Goal: Obtain resource: Download file/media

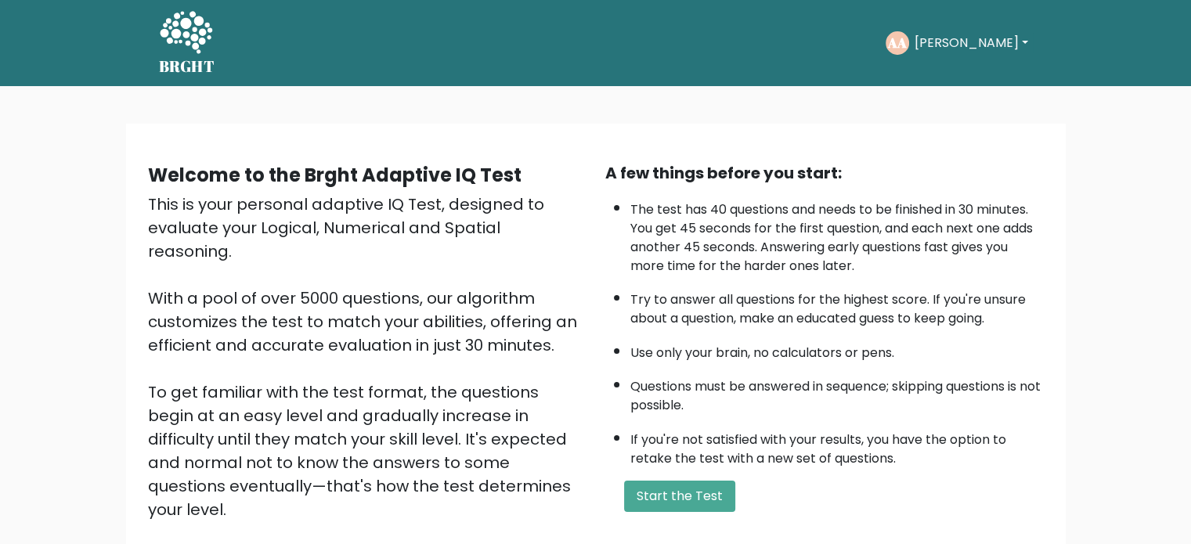
click at [946, 38] on button "[PERSON_NAME]" at bounding box center [970, 43] width 123 height 20
click at [949, 86] on link "Dashboard" at bounding box center [948, 83] width 124 height 25
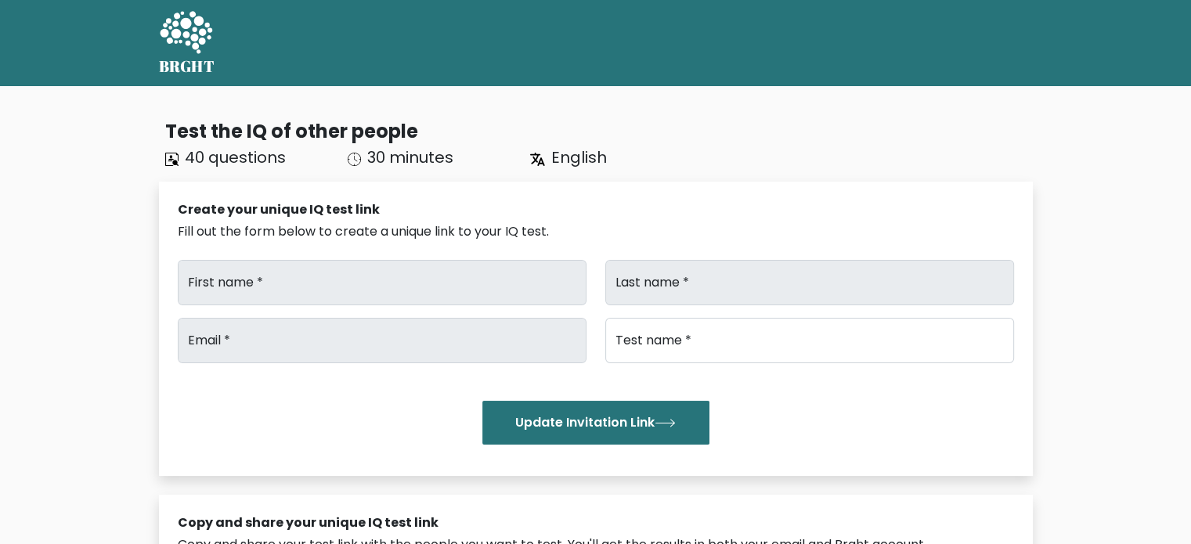
type input "[PERSON_NAME]"
type input "Akkara"
type input "[PERSON_NAME][EMAIL_ADDRESS][DOMAIN_NAME]"
type input "Brght Intelligence Test"
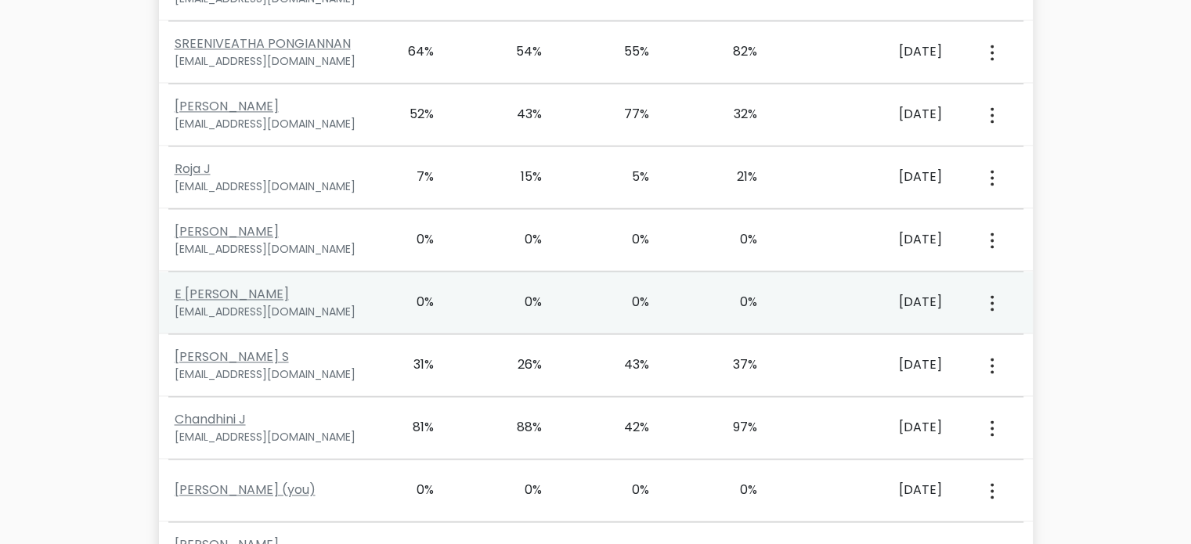
scroll to position [3065, 0]
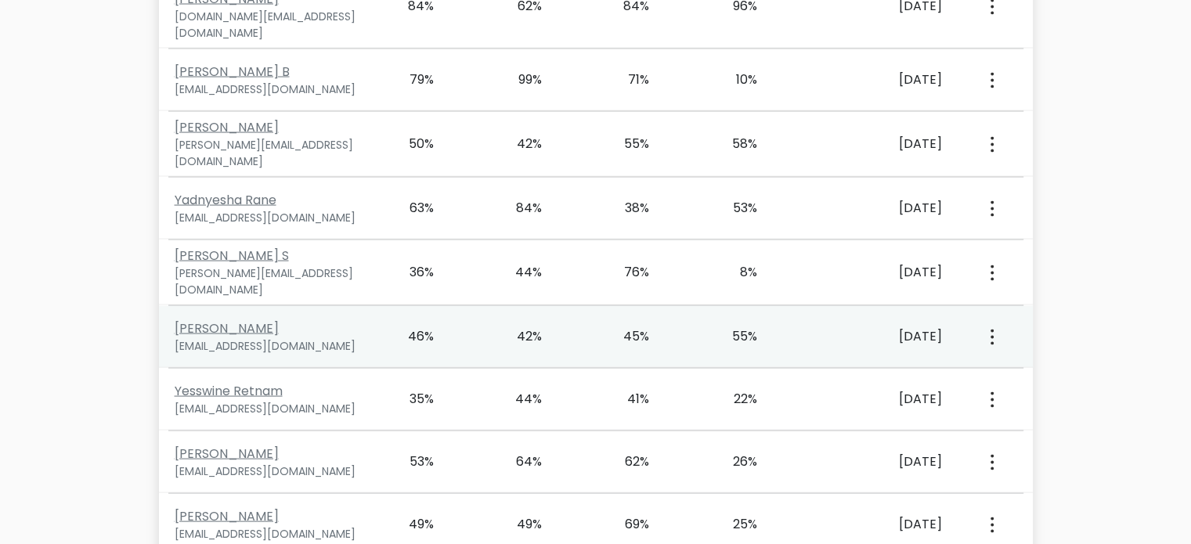
click at [990, 330] on icon "button" at bounding box center [991, 338] width 3 height 16
click at [1021, 369] on link "View Profile" at bounding box center [1046, 381] width 124 height 25
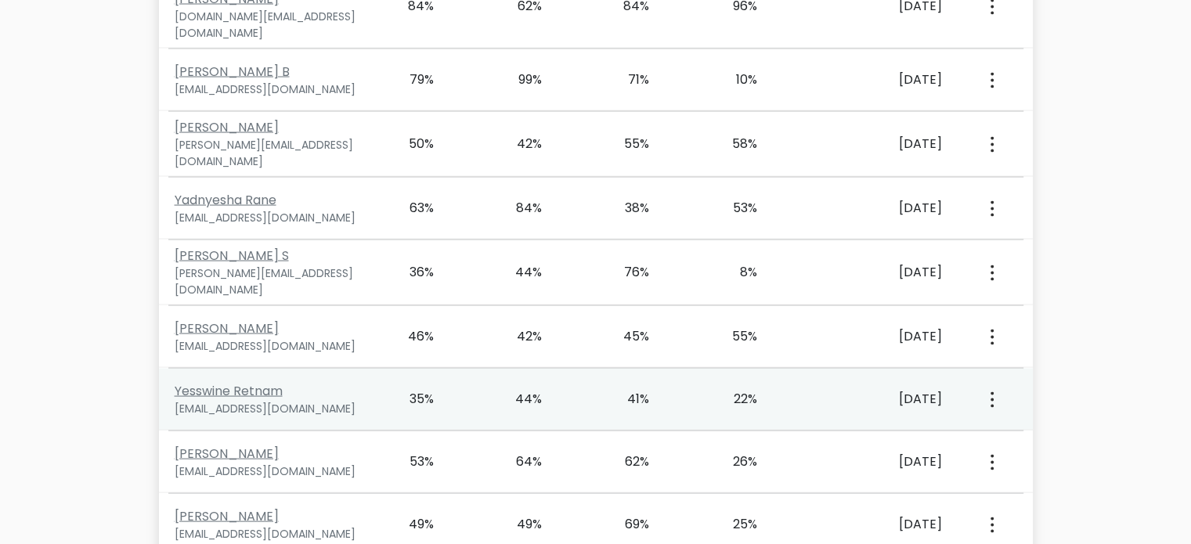
scroll to position [1382, 0]
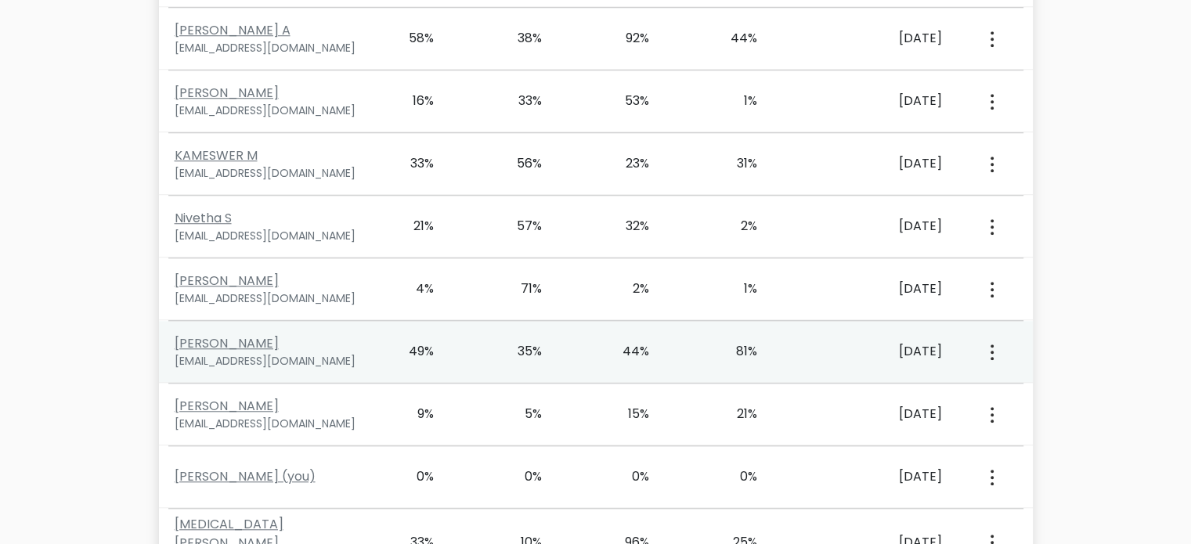
click at [987, 337] on button "button" at bounding box center [990, 351] width 13 height 49
click at [1047, 384] on link "View Profile" at bounding box center [1046, 396] width 124 height 25
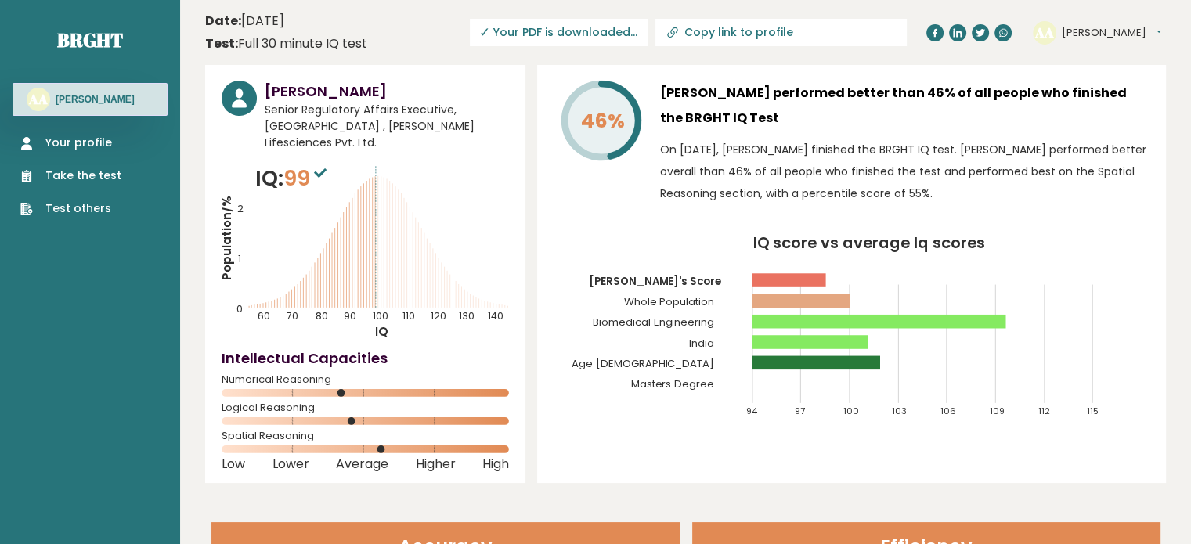
click at [1152, 164] on div "46% Madhura Mane performed better than 46% of all people who finished the BRGHT…" at bounding box center [851, 274] width 629 height 418
click at [787, 29] on input "Copy link to profile" at bounding box center [789, 32] width 213 height 13
type input "https://brght.org/profile/madhura-mane-1/?utm_source=share&utm_medium=copy&utm_…"
click at [555, 32] on span "✓ Your PDF is downloaded..." at bounding box center [503, 32] width 178 height 27
click at [615, 302] on icon "IQ score vs average Iq scores 94 97 100 103 106 109 112 115 Madhura's Score Who…" at bounding box center [851, 334] width 596 height 196
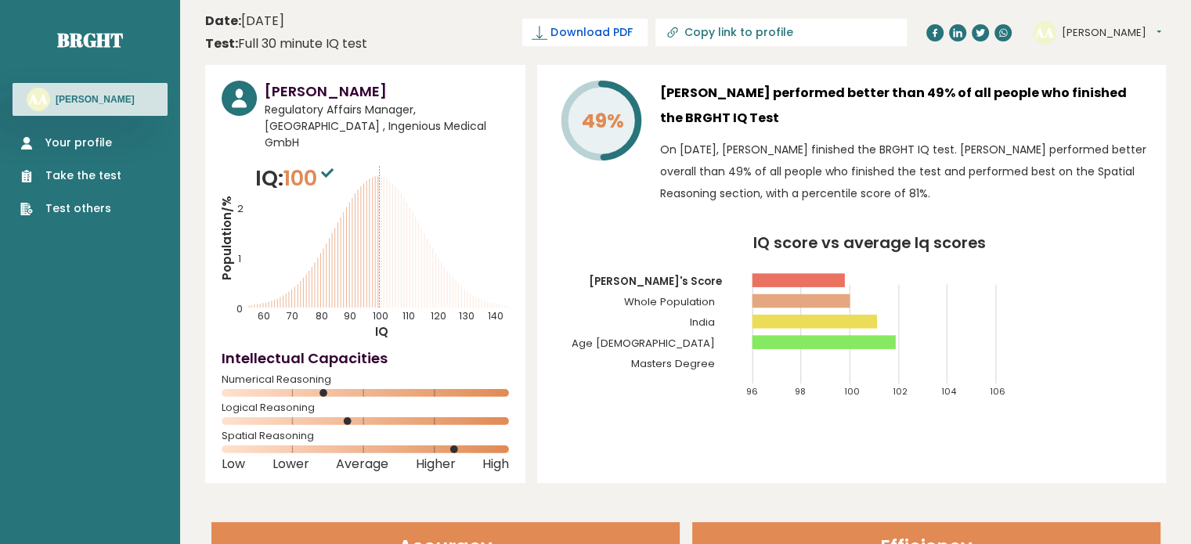
click at [632, 38] on span "Download PDF" at bounding box center [590, 32] width 81 height 16
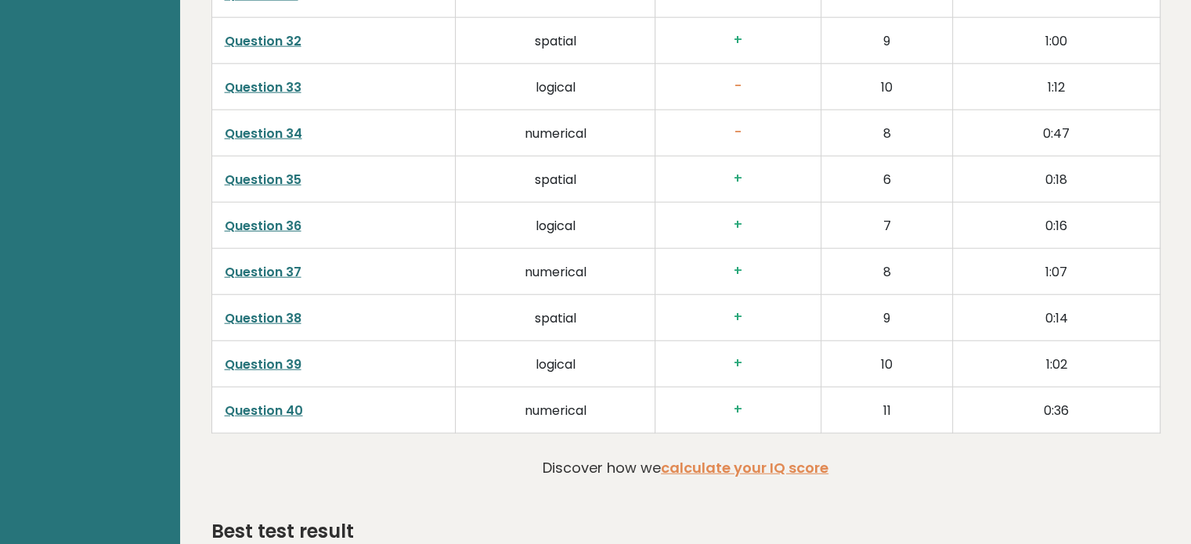
scroll to position [3849, 0]
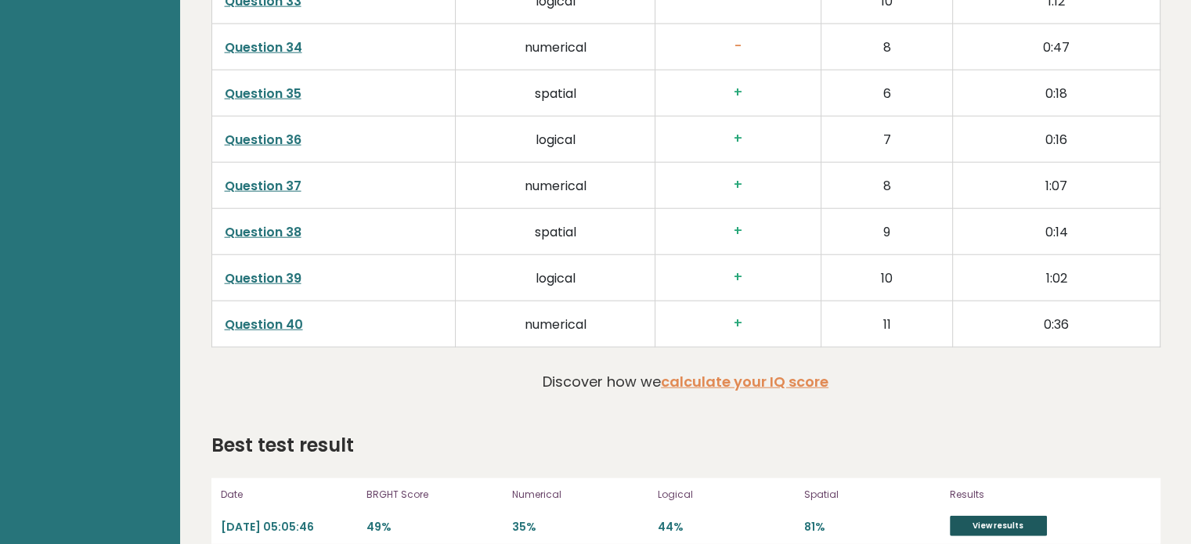
click at [1005, 516] on link "View results" at bounding box center [997, 526] width 97 height 20
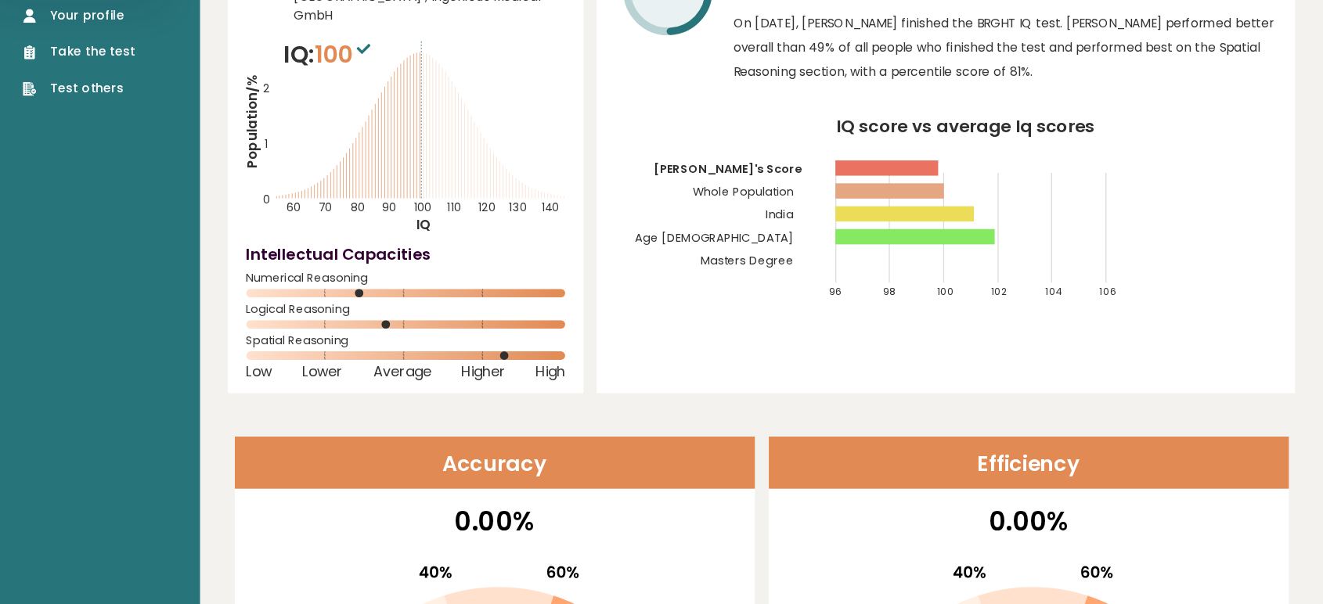
scroll to position [0, 0]
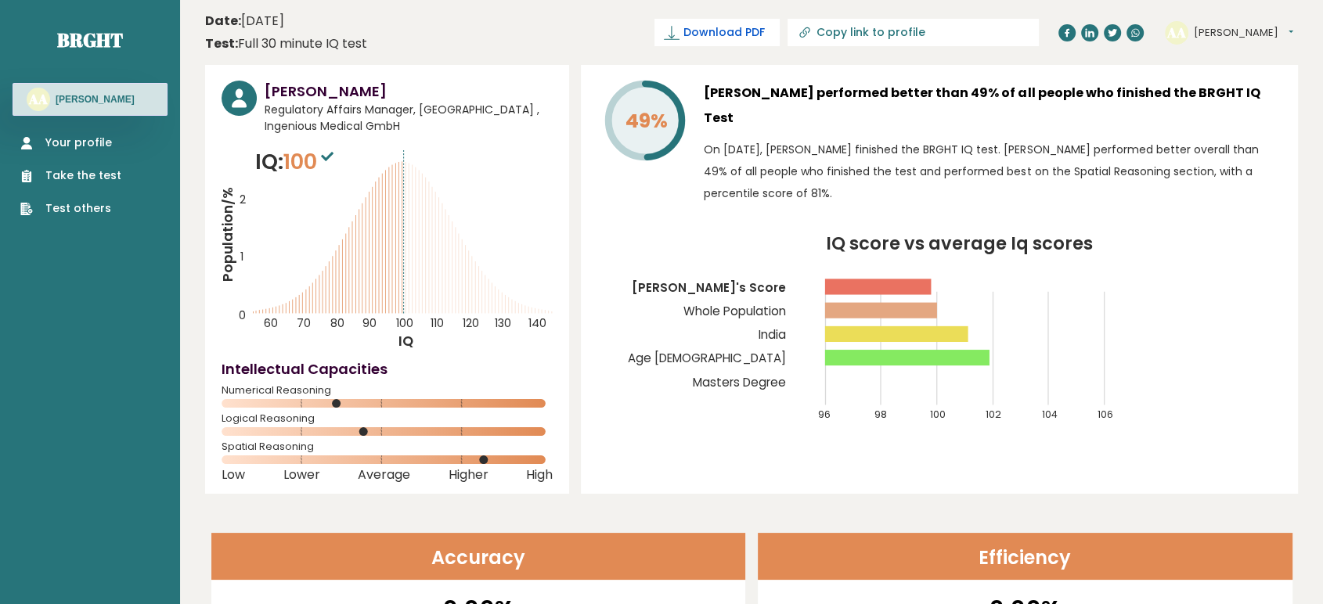
click at [764, 37] on span "Download PDF" at bounding box center [723, 32] width 81 height 16
drag, startPoint x: 207, startPoint y: 16, endPoint x: 372, endPoint y: 38, distance: 166.6
click at [370, 39] on header "Date: [DATE] Test: Full 30 minute IQ test Download PDF Downloading... Downloadi…" at bounding box center [751, 32] width 1093 height 49
click at [373, 38] on header "Date: [DATE] Test: Full 30 minute IQ test Download PDF Downloading... Downloadi…" at bounding box center [751, 32] width 1093 height 49
drag, startPoint x: 372, startPoint y: 38, endPoint x: 232, endPoint y: 13, distance: 142.5
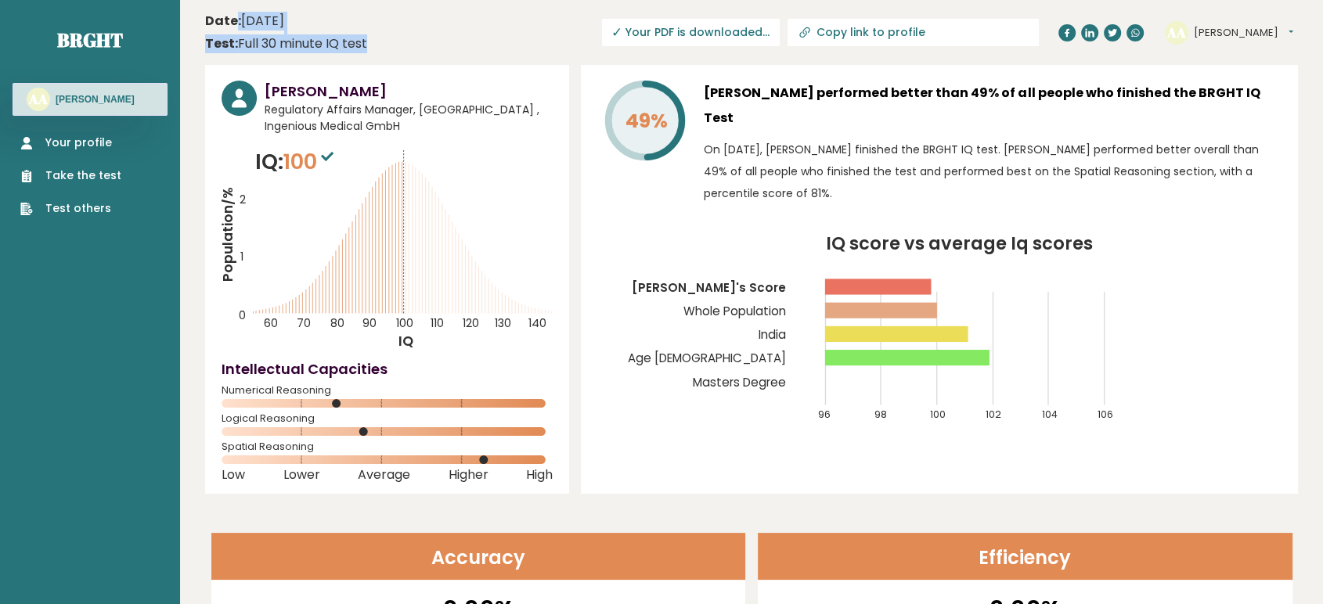
click at [232, 13] on header "Date: [DATE] Test: Full 30 minute IQ test Download PDF Downloading... Downloadi…" at bounding box center [751, 32] width 1093 height 49
click at [232, 13] on b "Date:" at bounding box center [223, 21] width 36 height 18
click at [945, 31] on input "Copy link to profile" at bounding box center [922, 32] width 213 height 13
type input "[URL][DOMAIN_NAME][PERSON_NAME]"
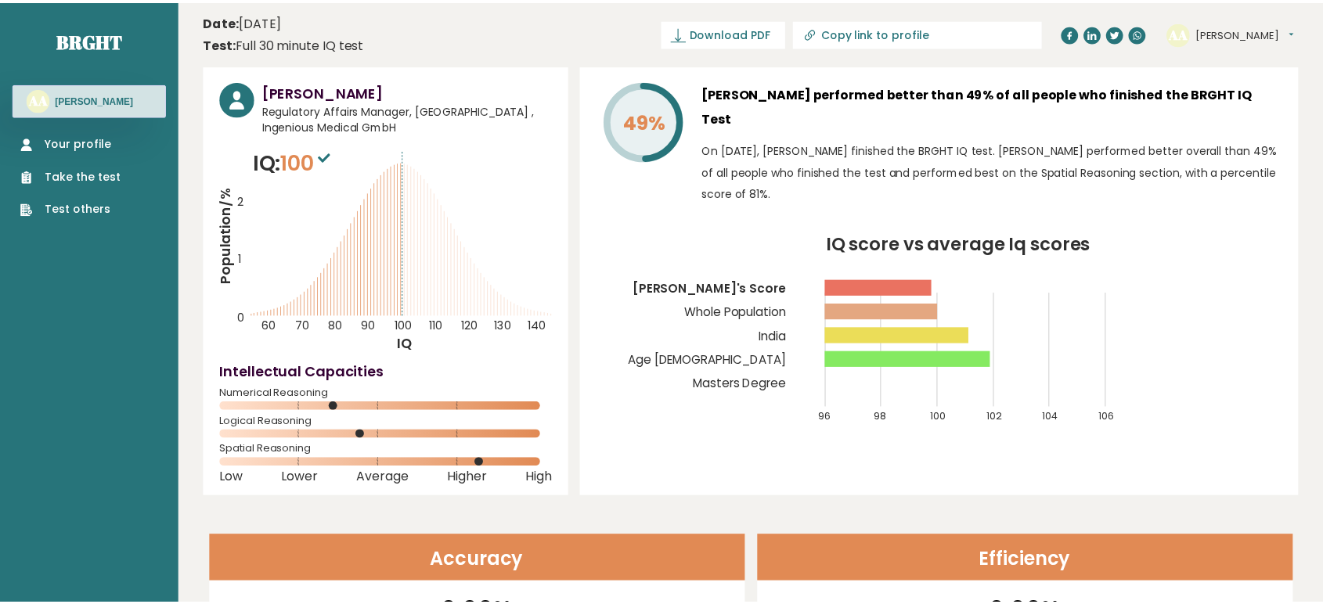
scroll to position [483, 0]
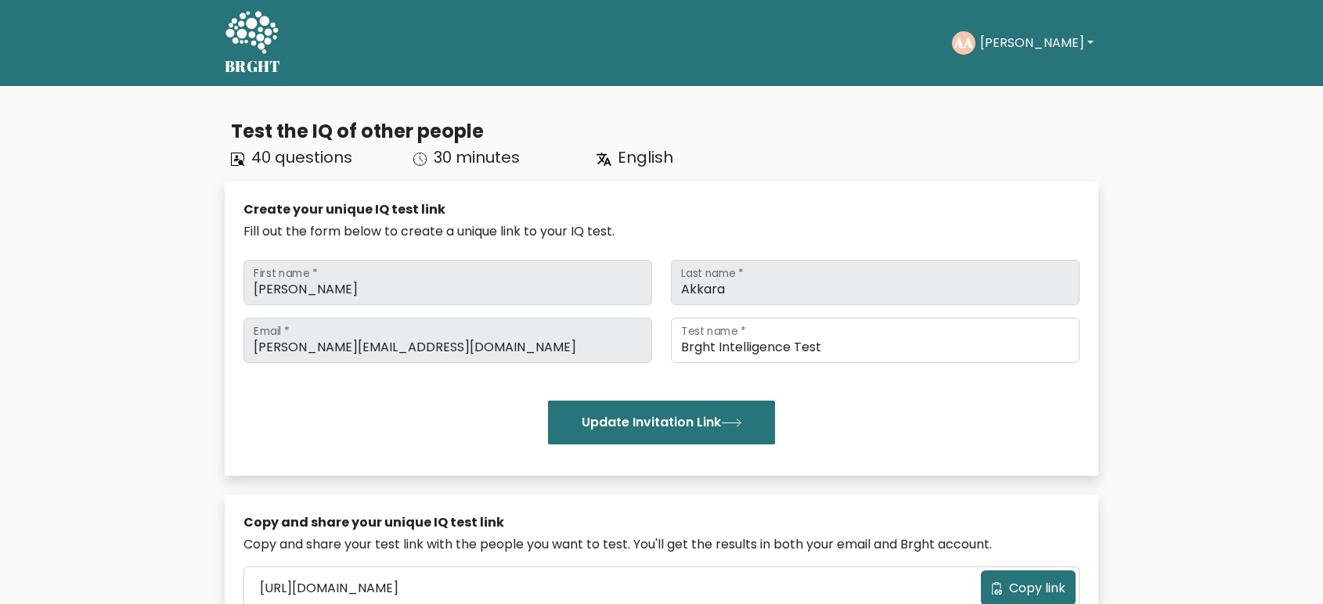
scroll to position [1536, 0]
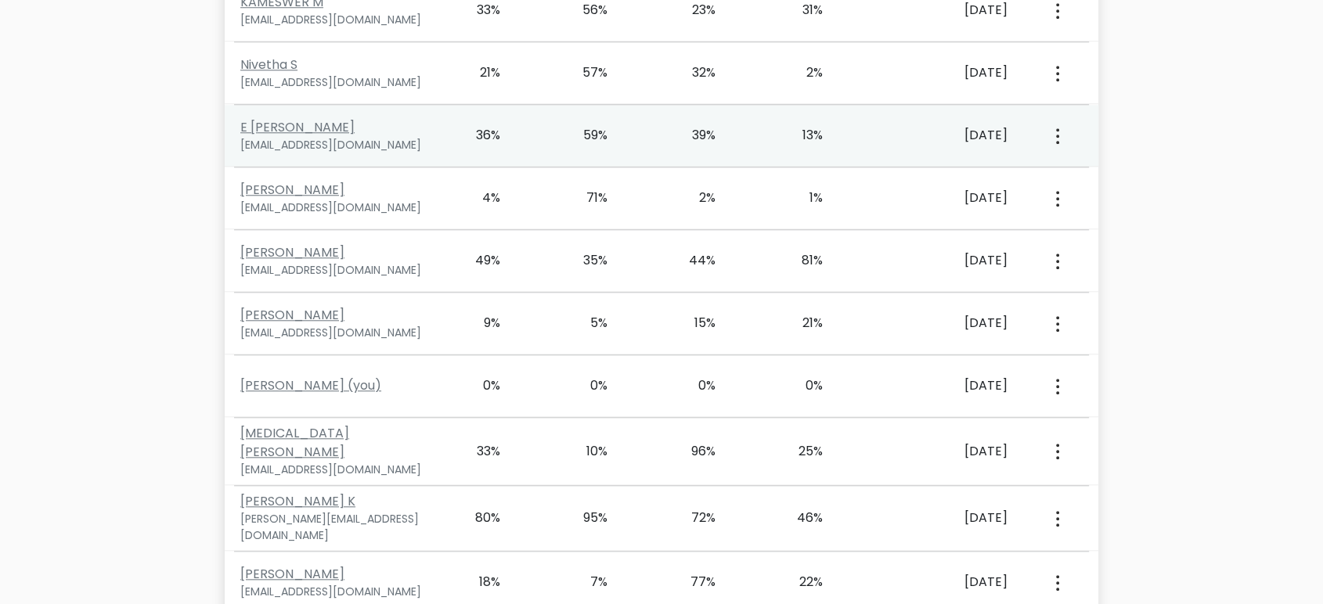
click at [1051, 126] on button "button" at bounding box center [1056, 135] width 13 height 49
click at [1067, 179] on link "View Profile" at bounding box center [1112, 180] width 124 height 25
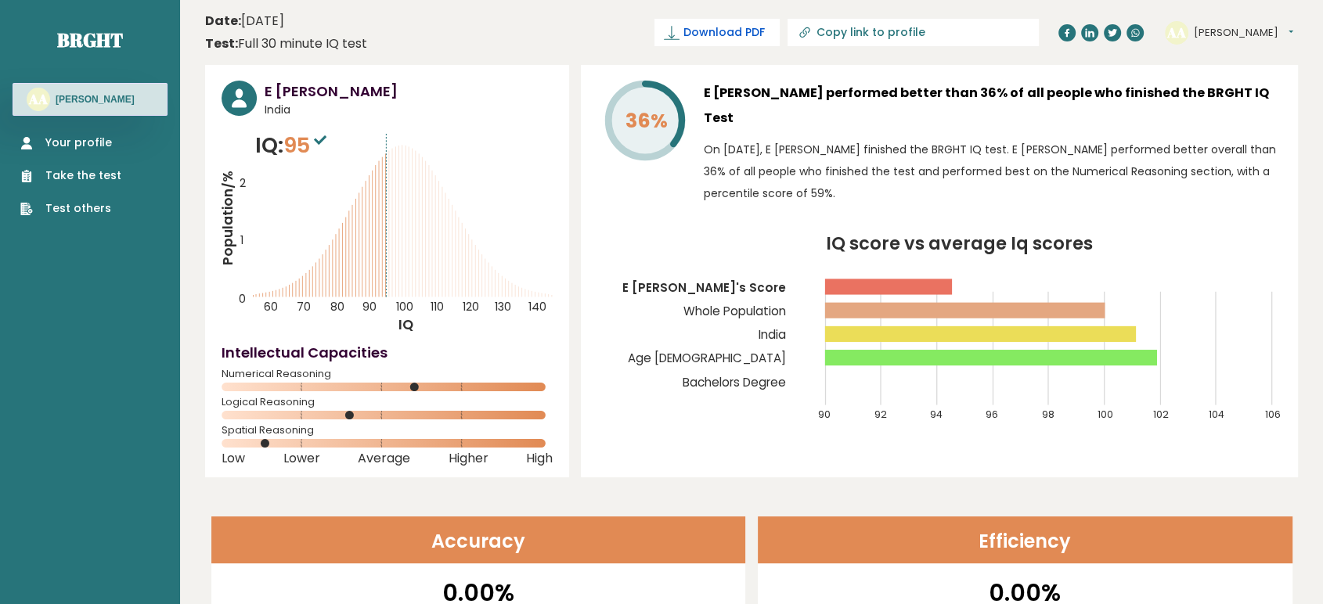
click at [764, 31] on span "Download PDF" at bounding box center [723, 32] width 81 height 16
